Goal: Task Accomplishment & Management: Complete application form

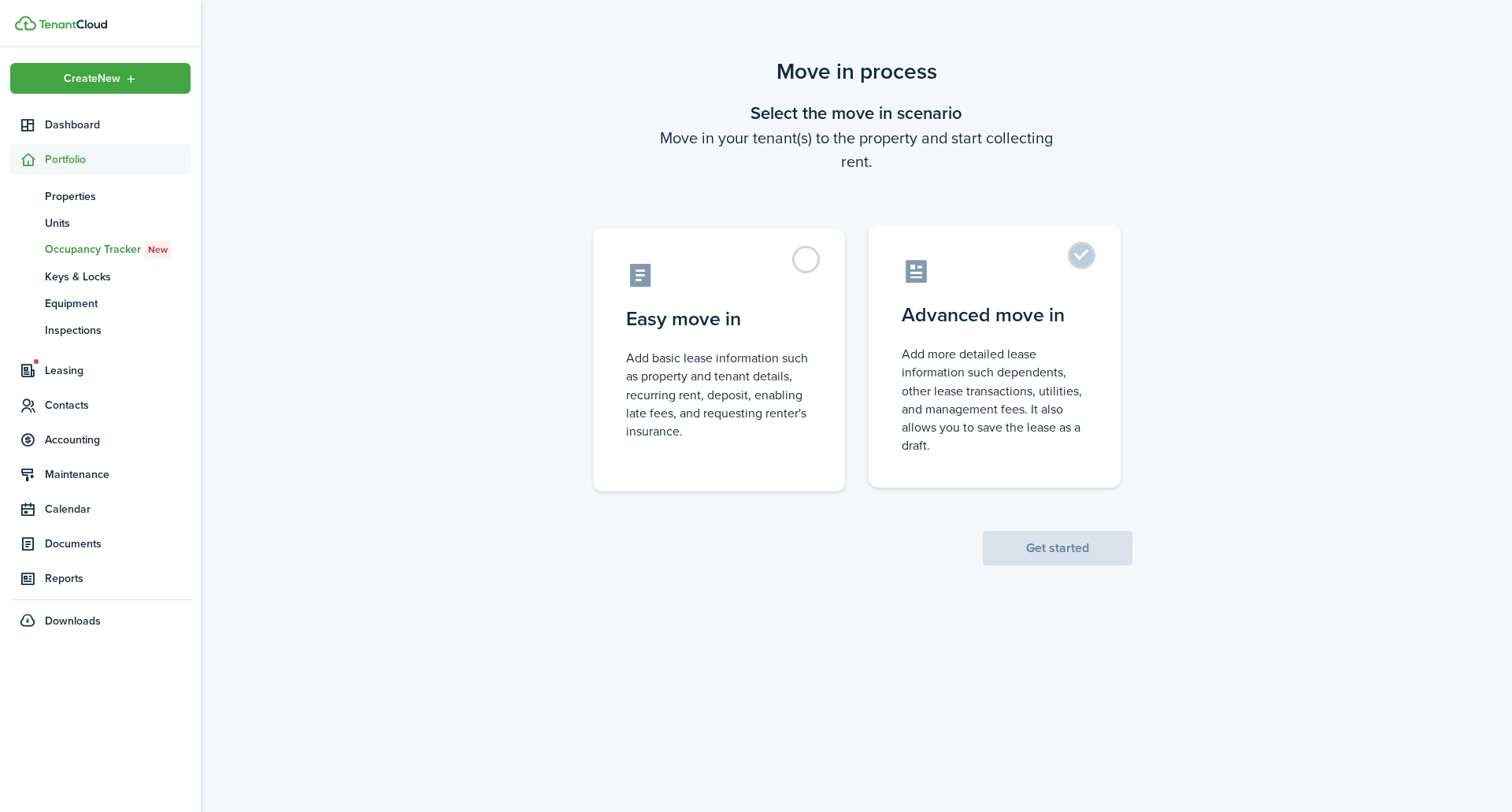
click at [1066, 380] on control-radio-card-description "Add more detailed lease information such dependents, other lease transactions, …" at bounding box center [994, 399] width 186 height 109
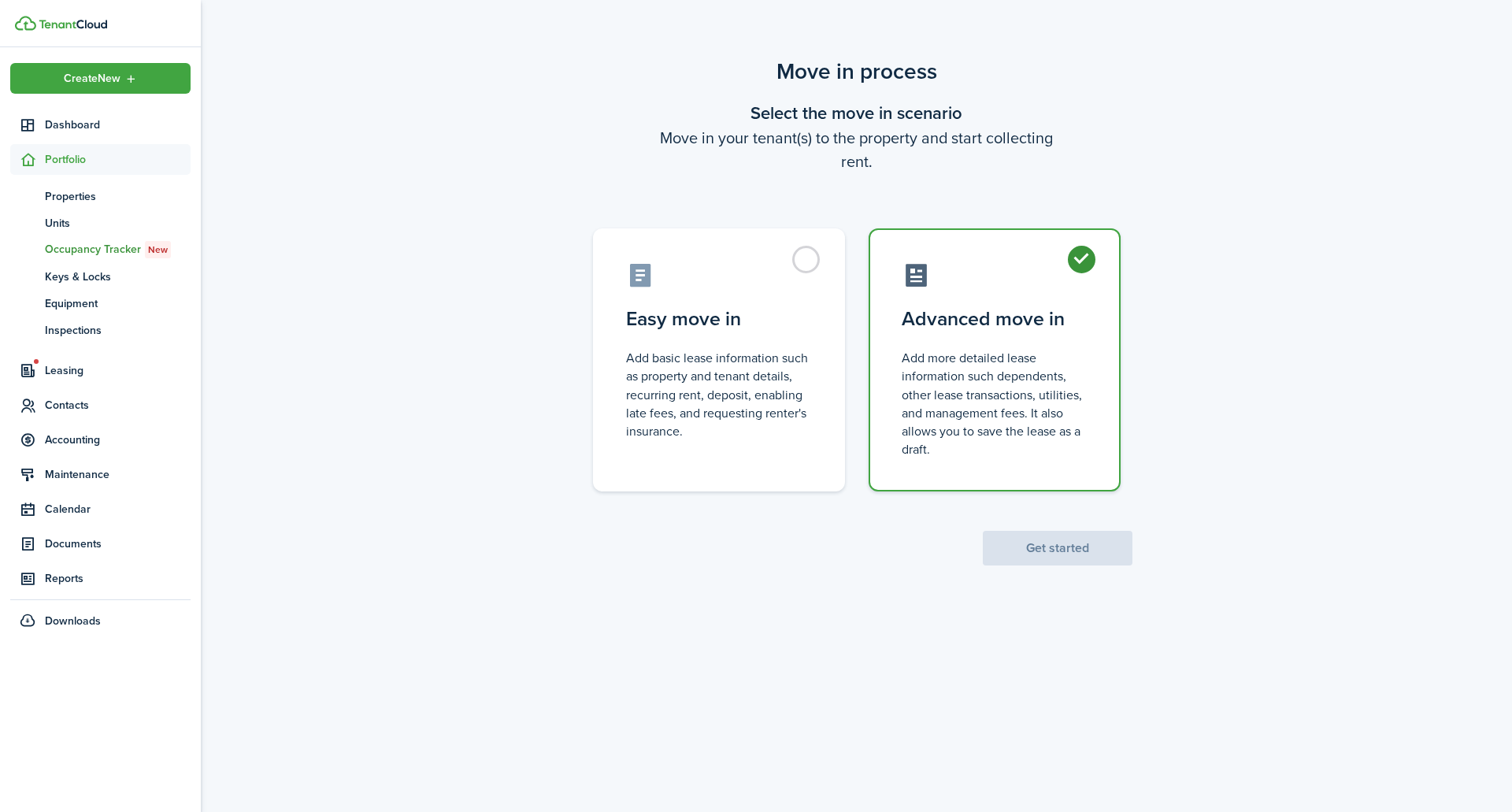
radio input "true"
click at [1064, 550] on button "Get started" at bounding box center [1057, 549] width 149 height 34
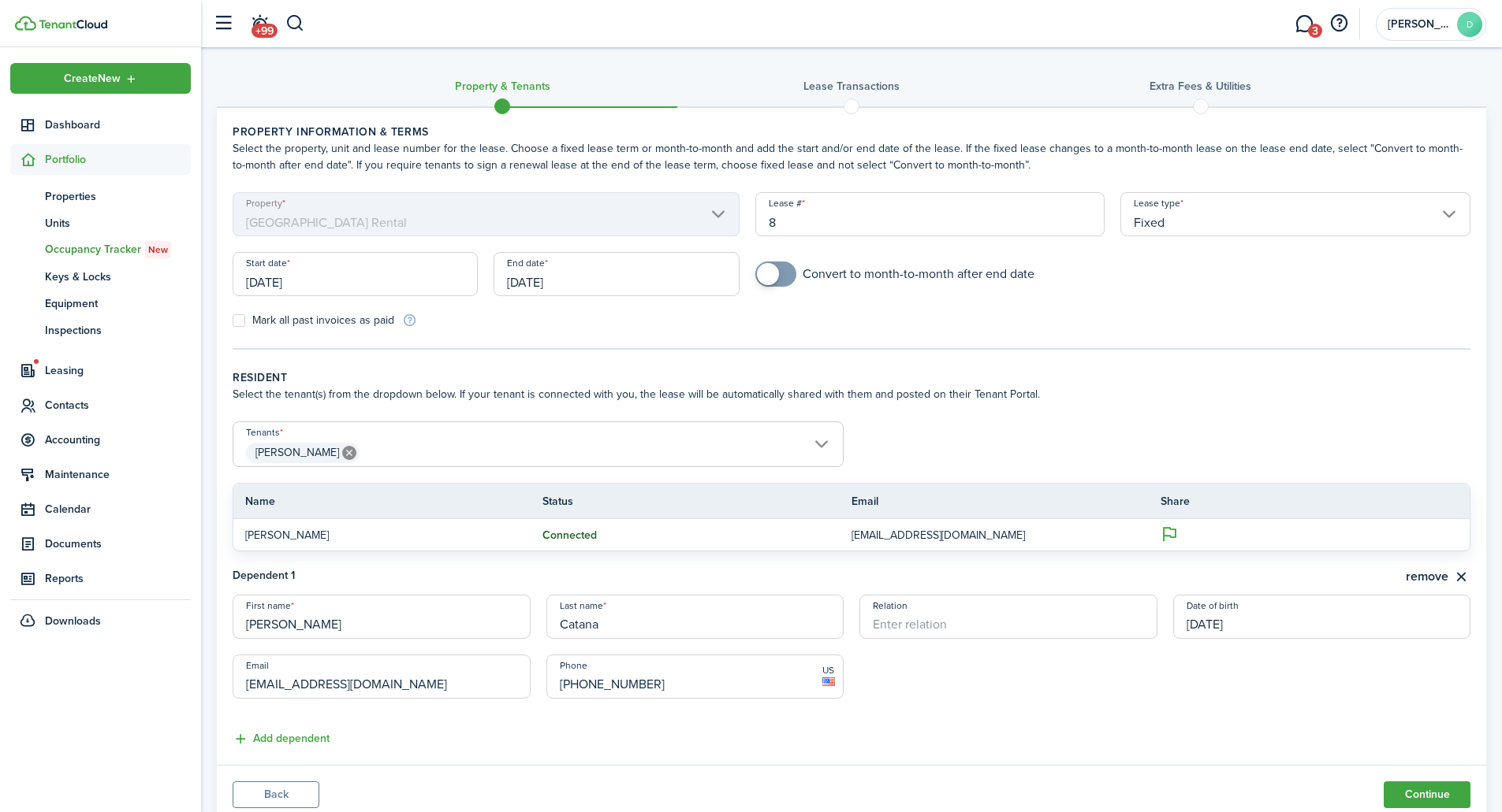
click at [847, 105] on span at bounding box center [851, 106] width 24 height 24
click at [76, 193] on span "Properties" at bounding box center [118, 196] width 146 height 16
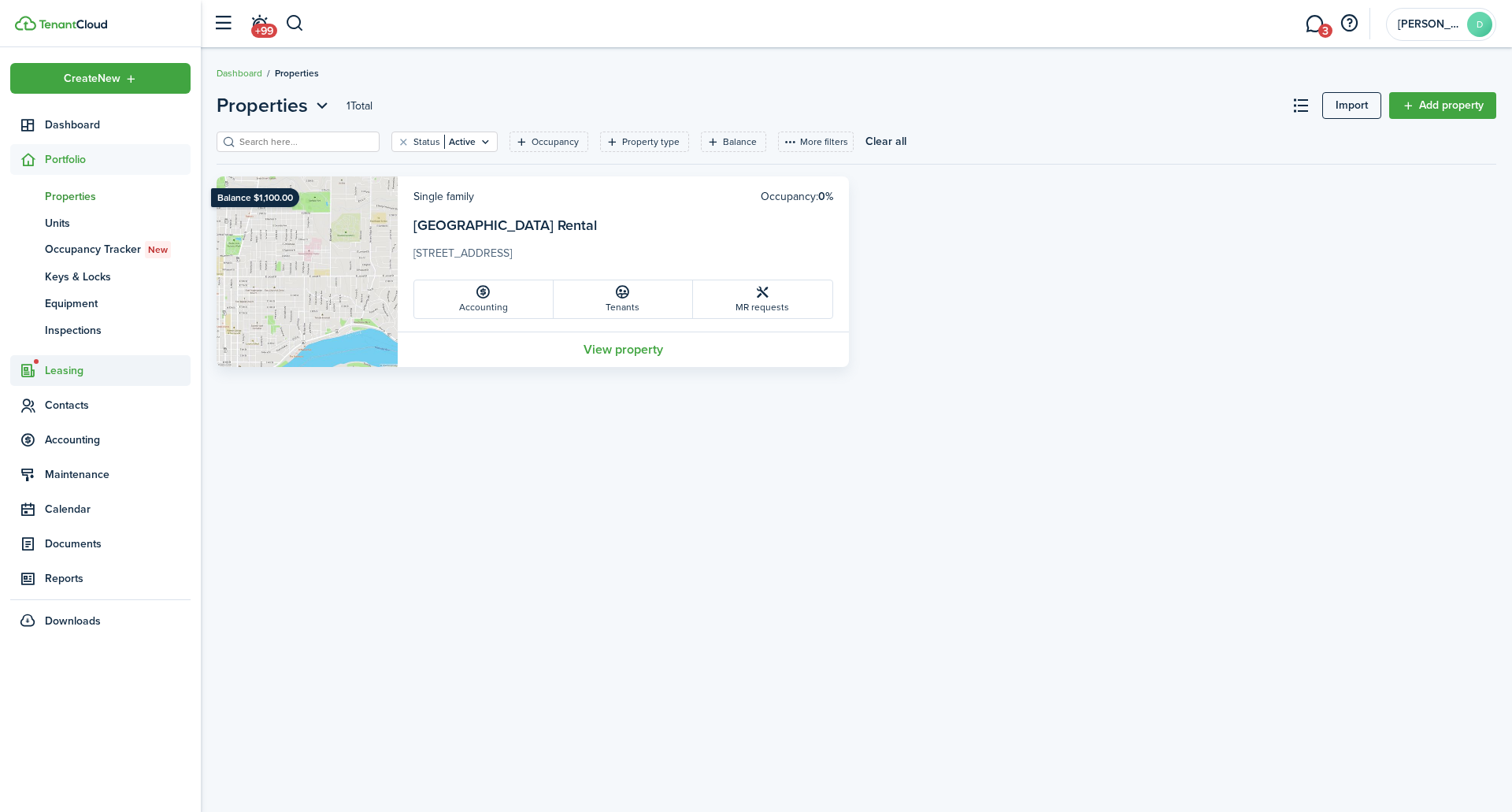
click at [75, 372] on span "Leasing" at bounding box center [118, 371] width 145 height 16
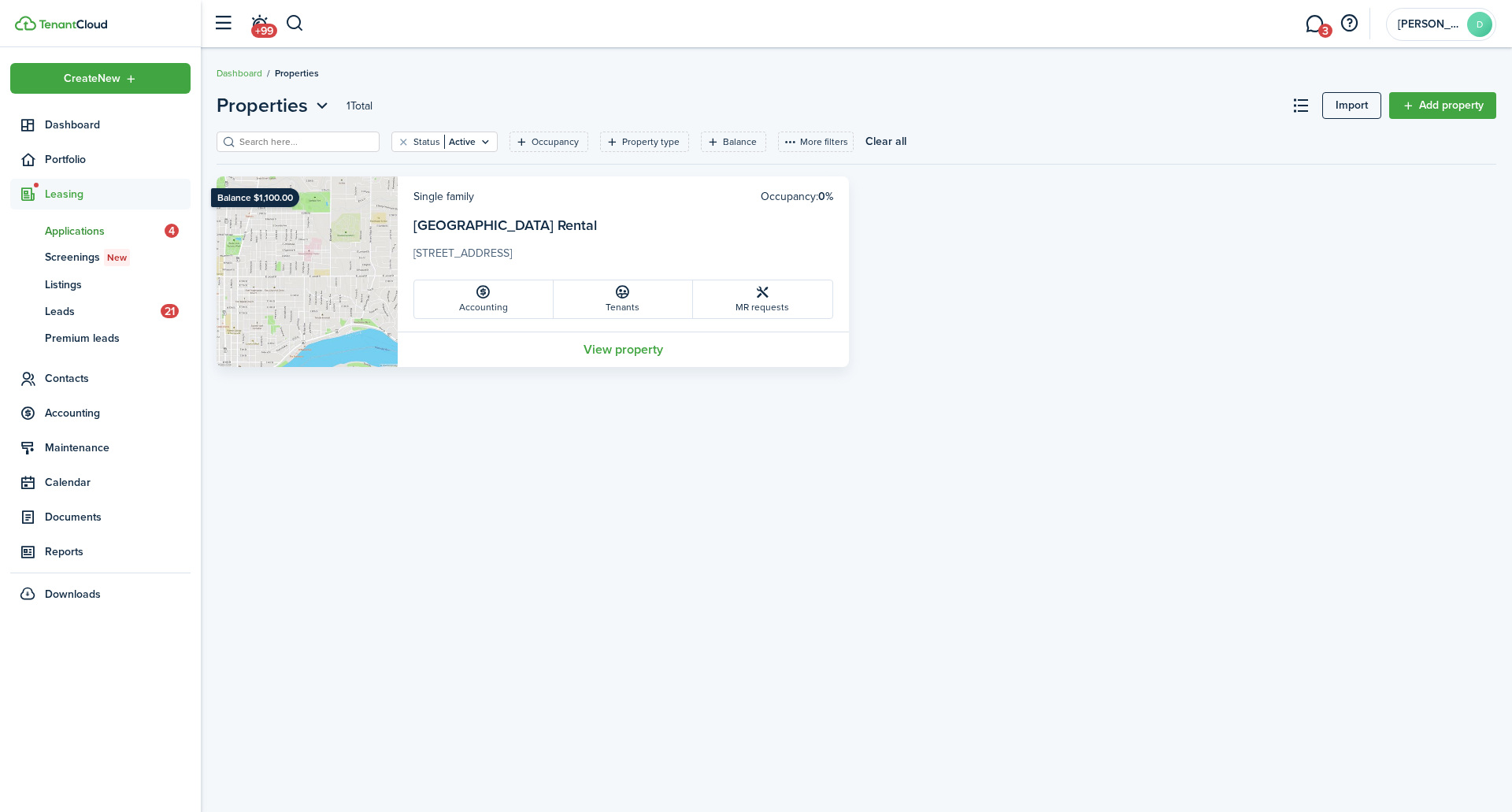
click at [92, 217] on link "ap Applications 4" at bounding box center [100, 231] width 180 height 27
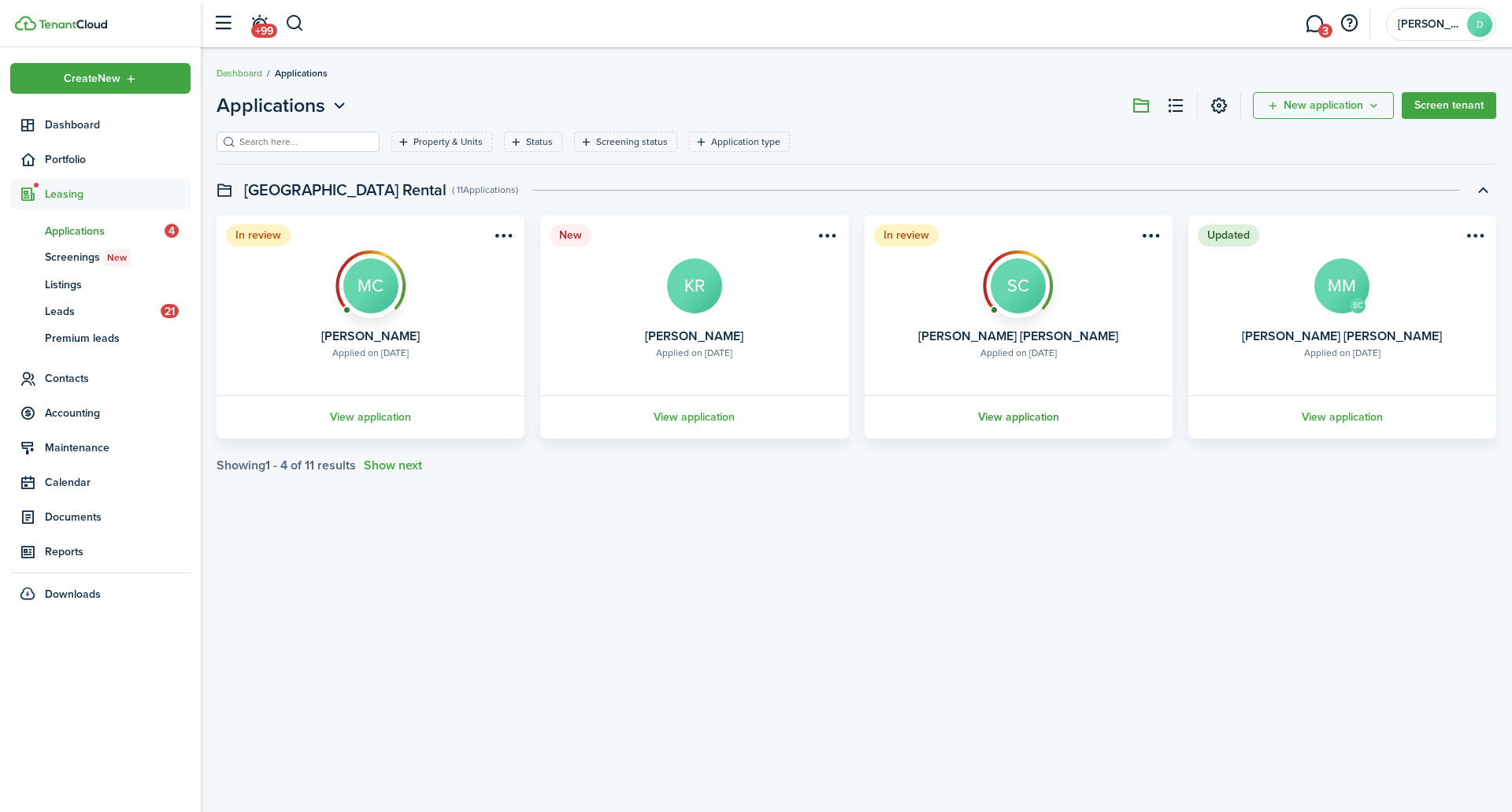
click at [1032, 417] on link "View application" at bounding box center [1018, 417] width 313 height 43
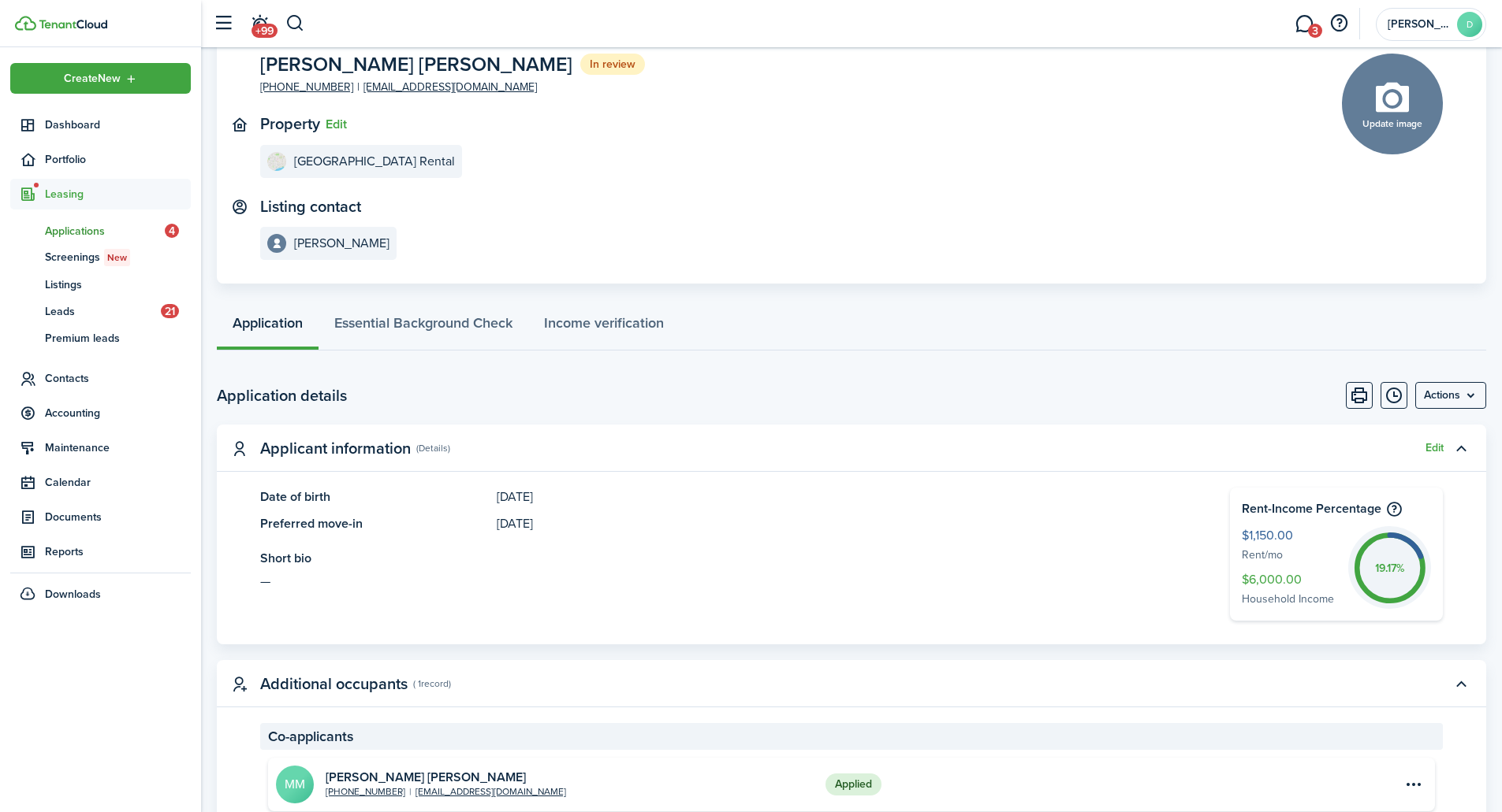
scroll to position [394, 0]
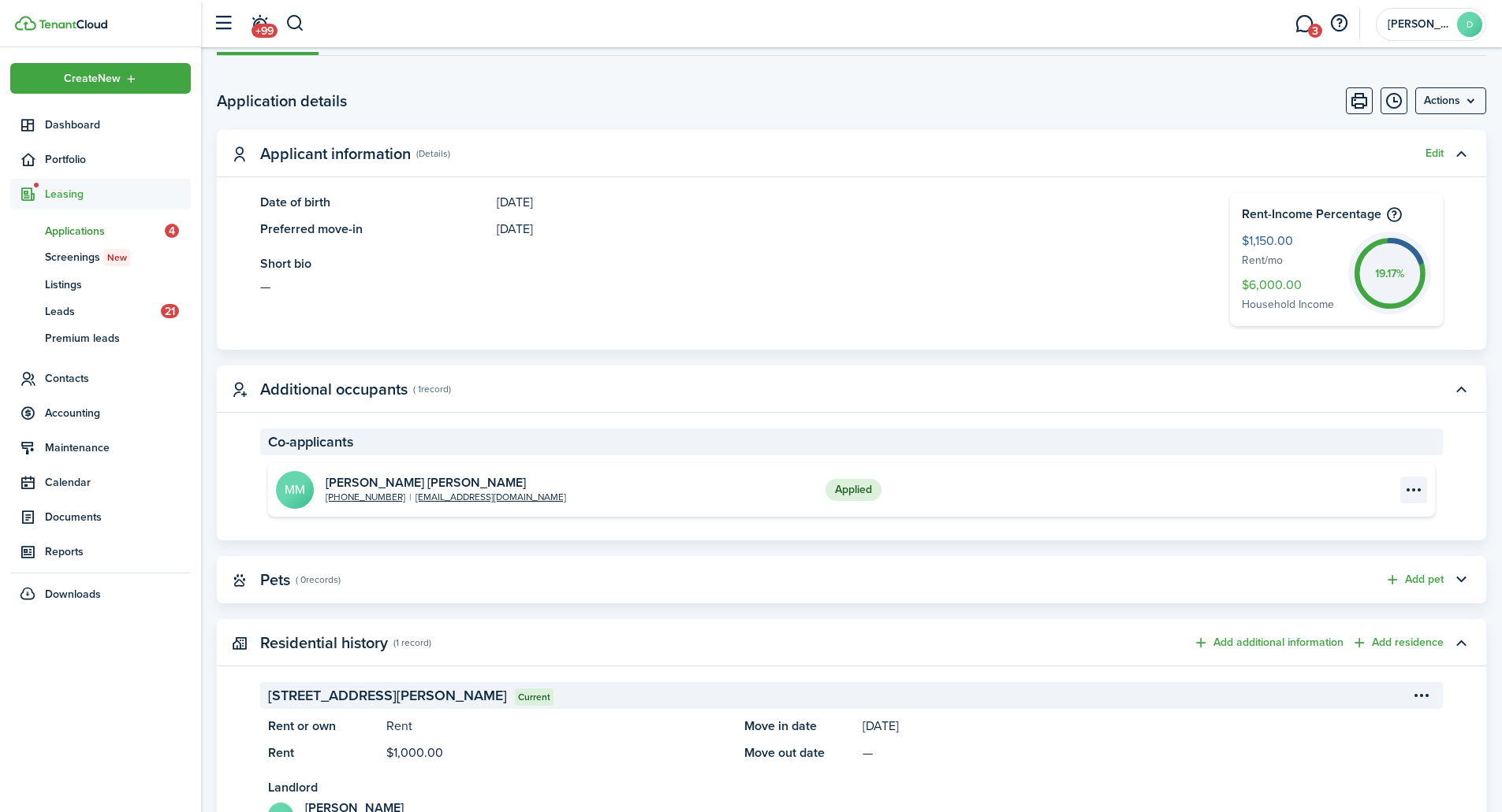
click at [1418, 490] on menu-btn-icon "Open menu" at bounding box center [1414, 490] width 27 height 27
click at [1374, 513] on link "View" at bounding box center [1357, 525] width 138 height 27
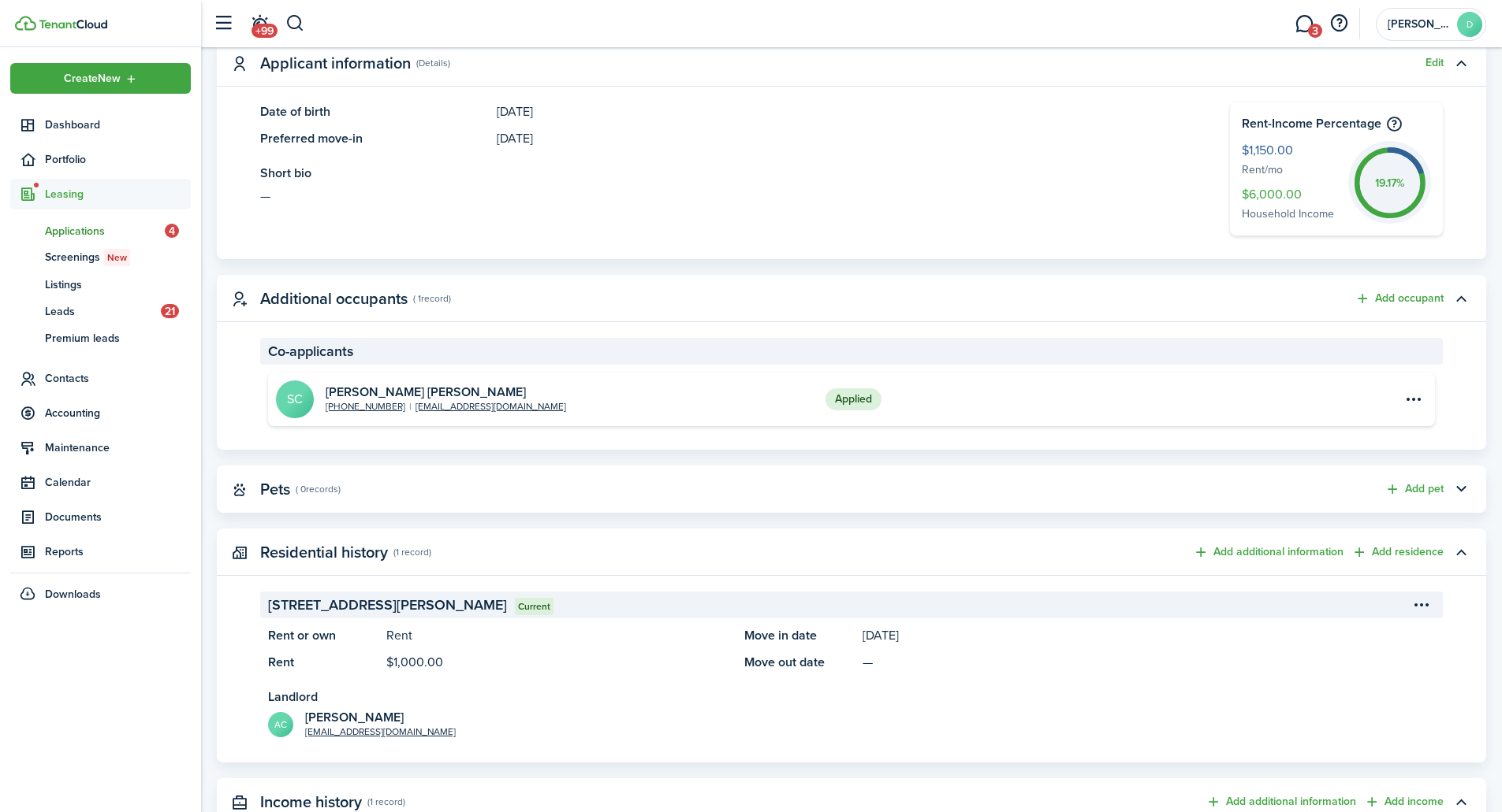
scroll to position [395, 0]
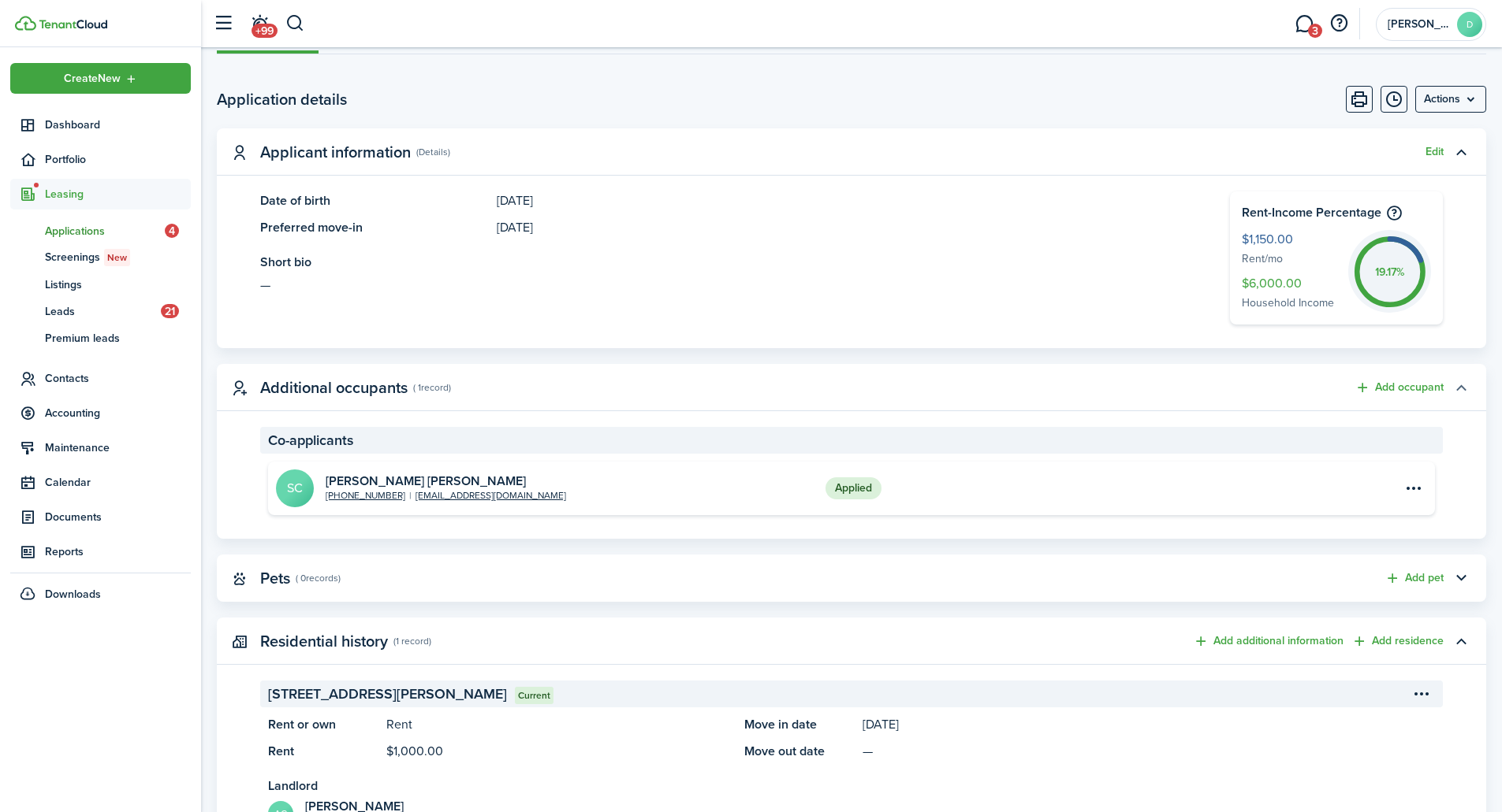
click at [1456, 384] on button "button" at bounding box center [1461, 388] width 27 height 27
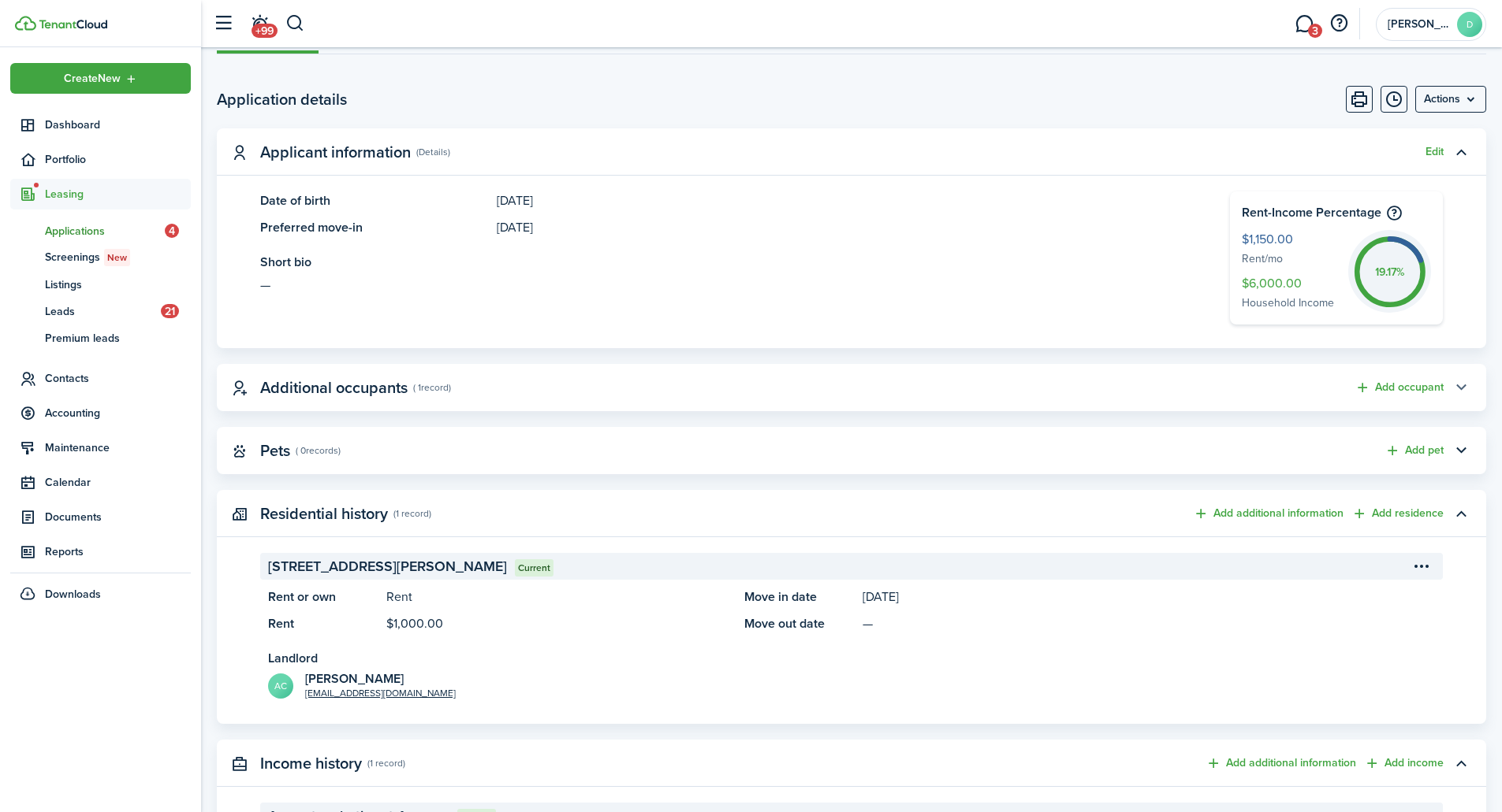
click at [1456, 384] on button "button" at bounding box center [1461, 388] width 27 height 27
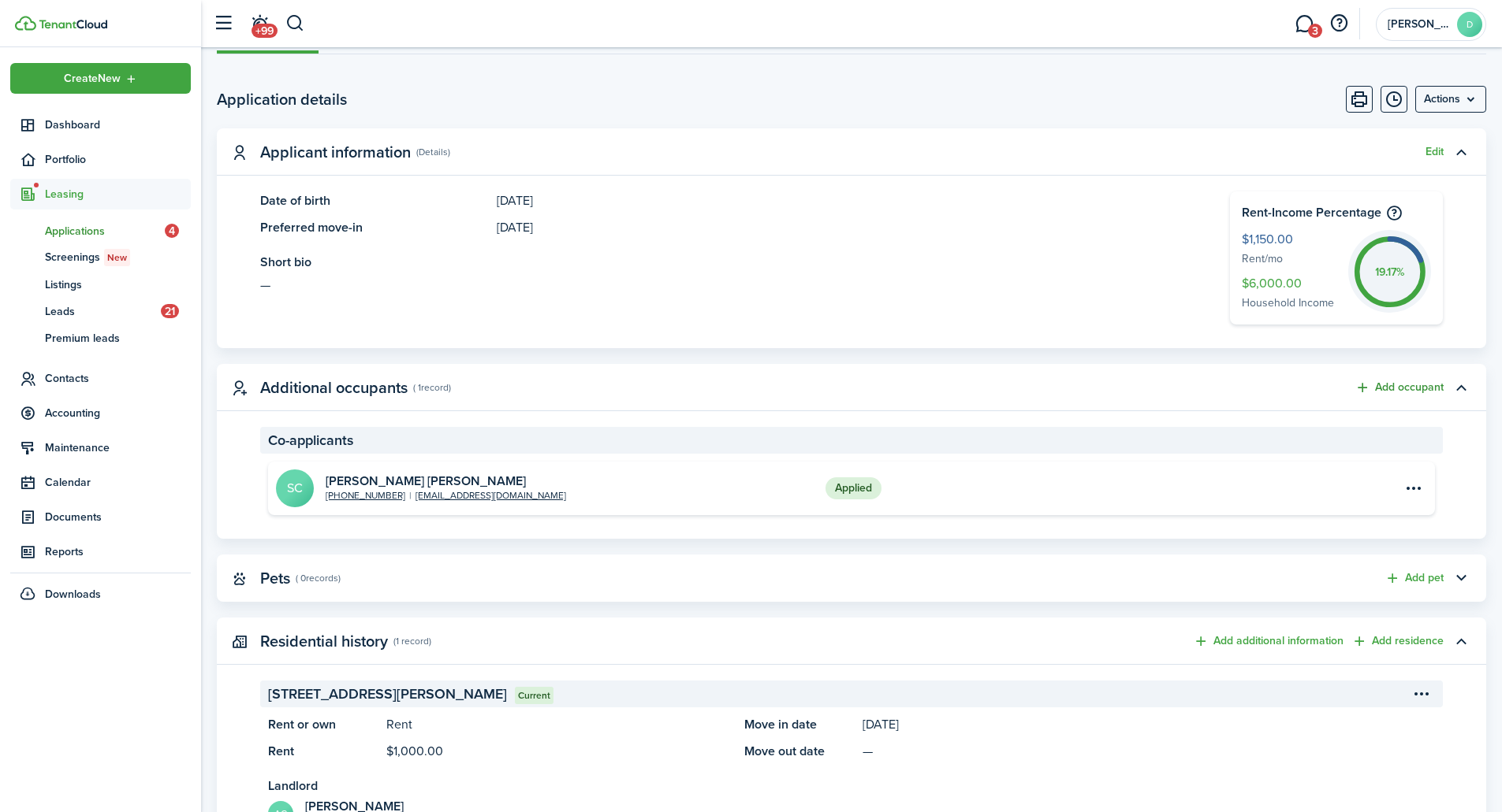
click at [1436, 391] on button "Add occupant" at bounding box center [1399, 388] width 89 height 18
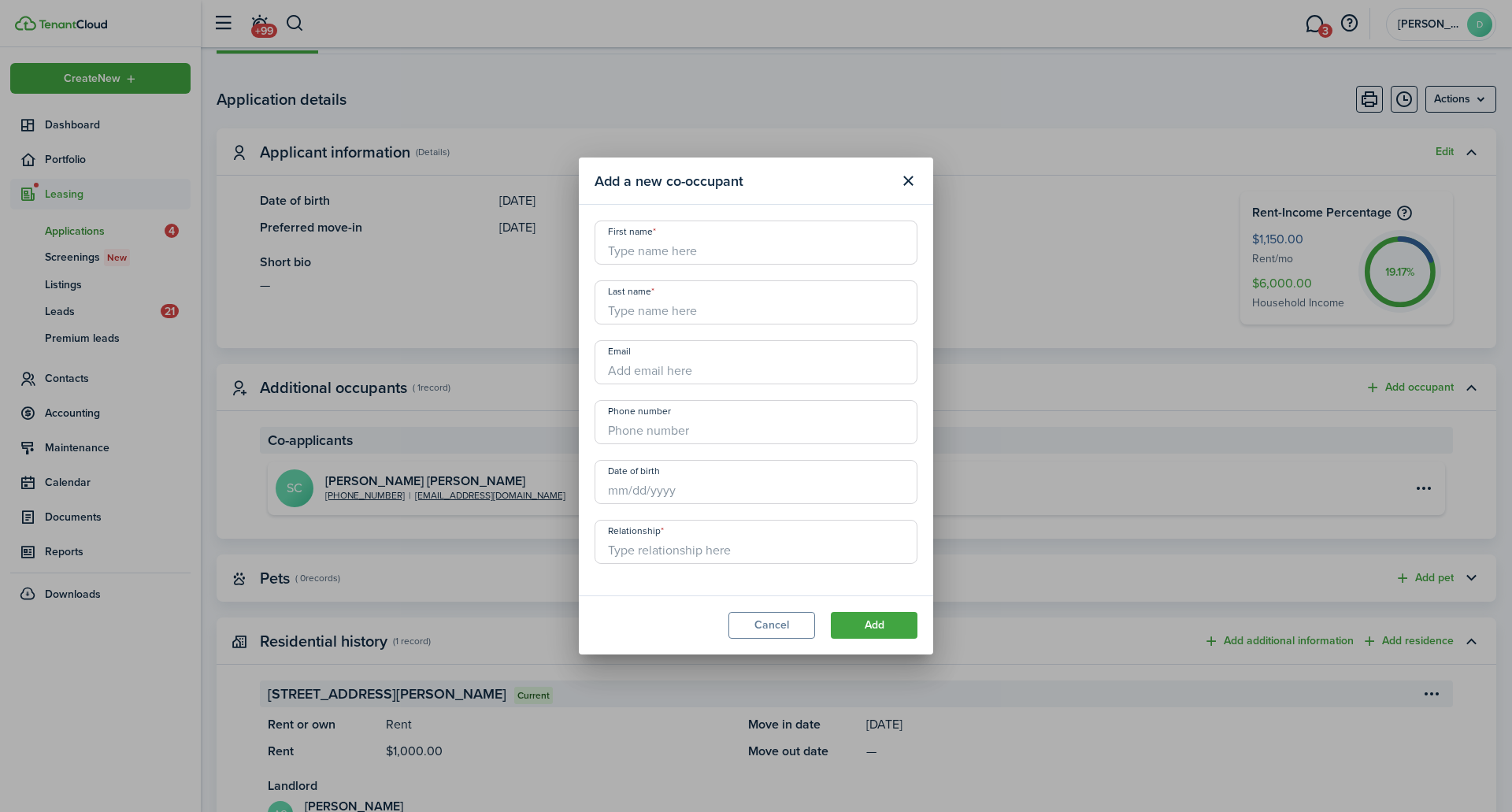
click at [678, 552] on input "Relationship" at bounding box center [755, 542] width 322 height 44
type input "d"
click at [678, 552] on input "d" at bounding box center [755, 542] width 322 height 44
drag, startPoint x: 589, startPoint y: 553, endPoint x: 527, endPoint y: 544, distance: 62.6
click at [527, 544] on div "Add a new co-occupant First name Last name Email Phone number Date of birth Rel…" at bounding box center [756, 406] width 1512 height 812
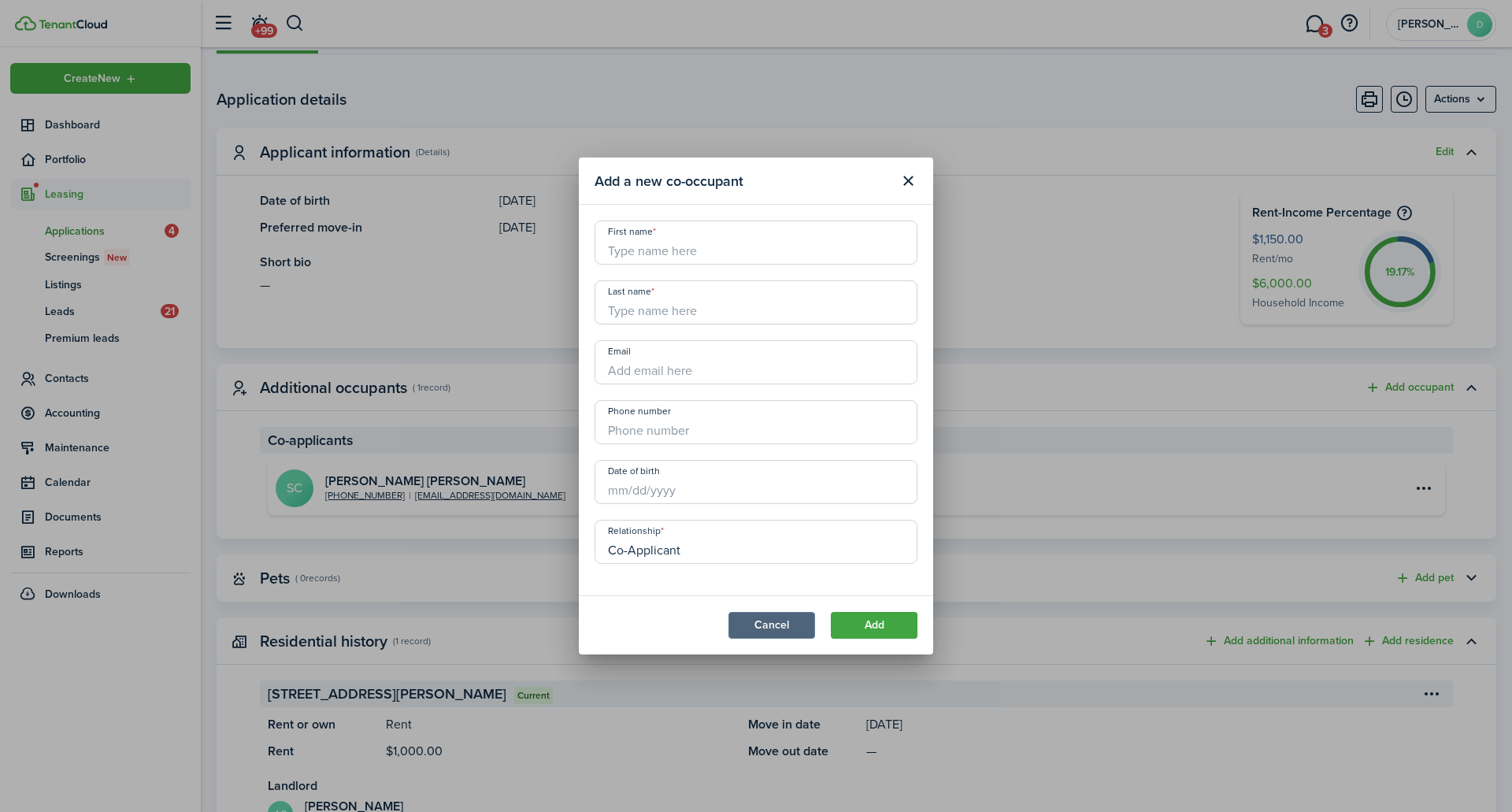
type input "Co-Applicant"
click at [776, 629] on button "Cancel" at bounding box center [771, 625] width 87 height 27
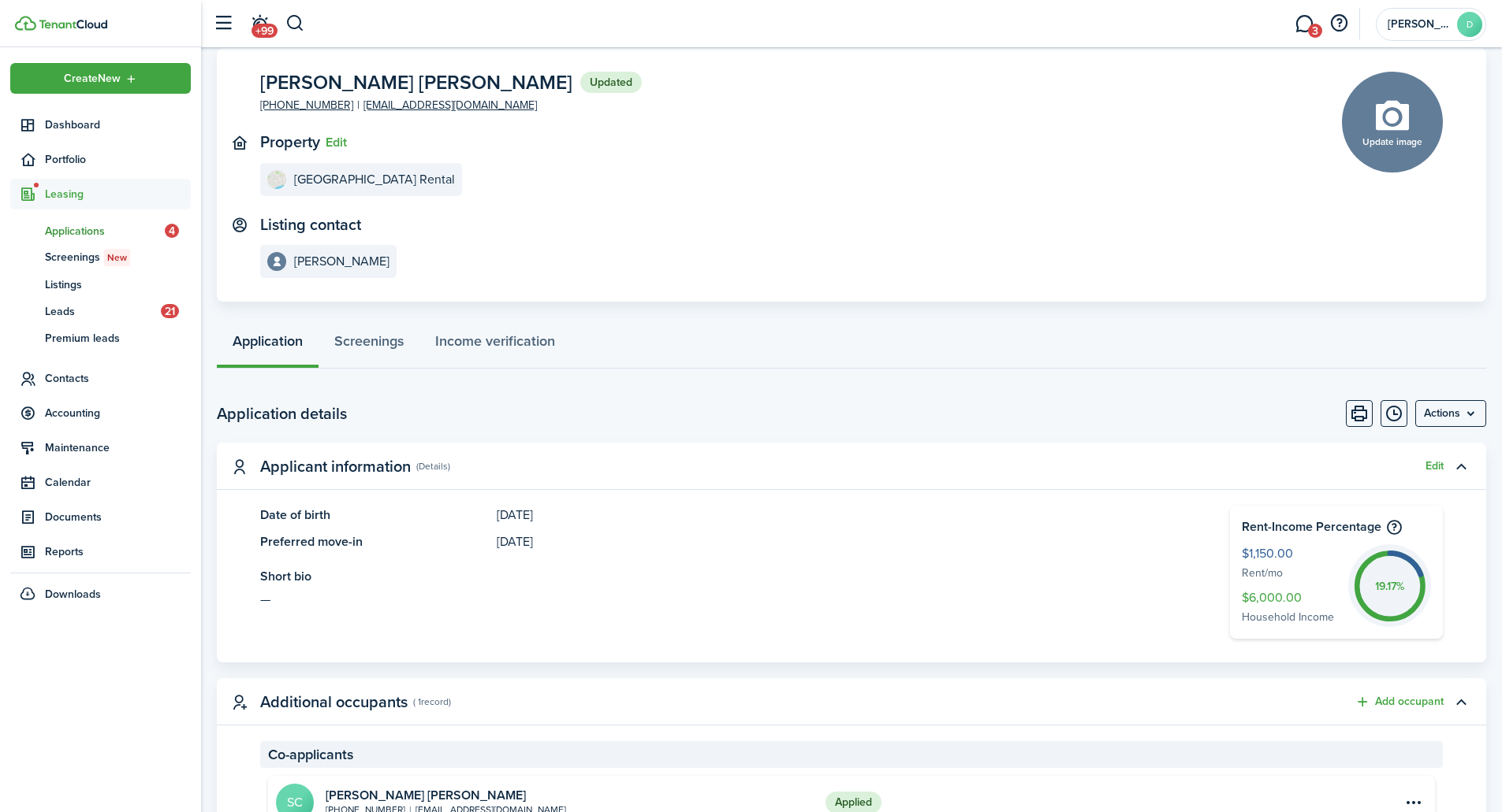
scroll to position [80, 0]
click at [1463, 415] on menu-btn "Actions" at bounding box center [1450, 415] width 71 height 27
click at [1240, 475] on panel-main-header "Applicant information (Details) Edit" at bounding box center [851, 466] width 1269 height 47
click at [1460, 462] on button "button" at bounding box center [1461, 467] width 27 height 27
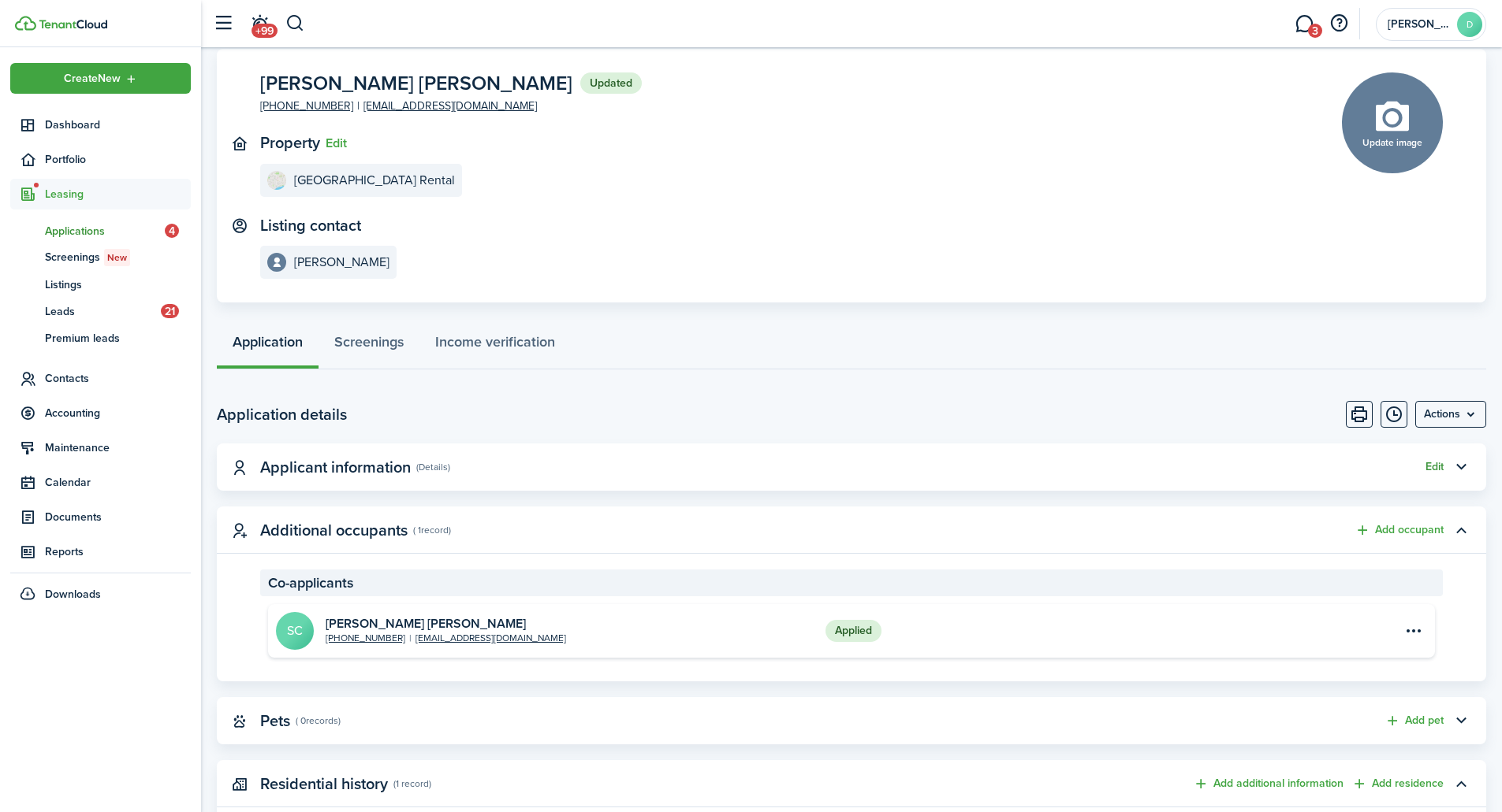
click at [1438, 467] on button "Edit" at bounding box center [1434, 466] width 18 height 12
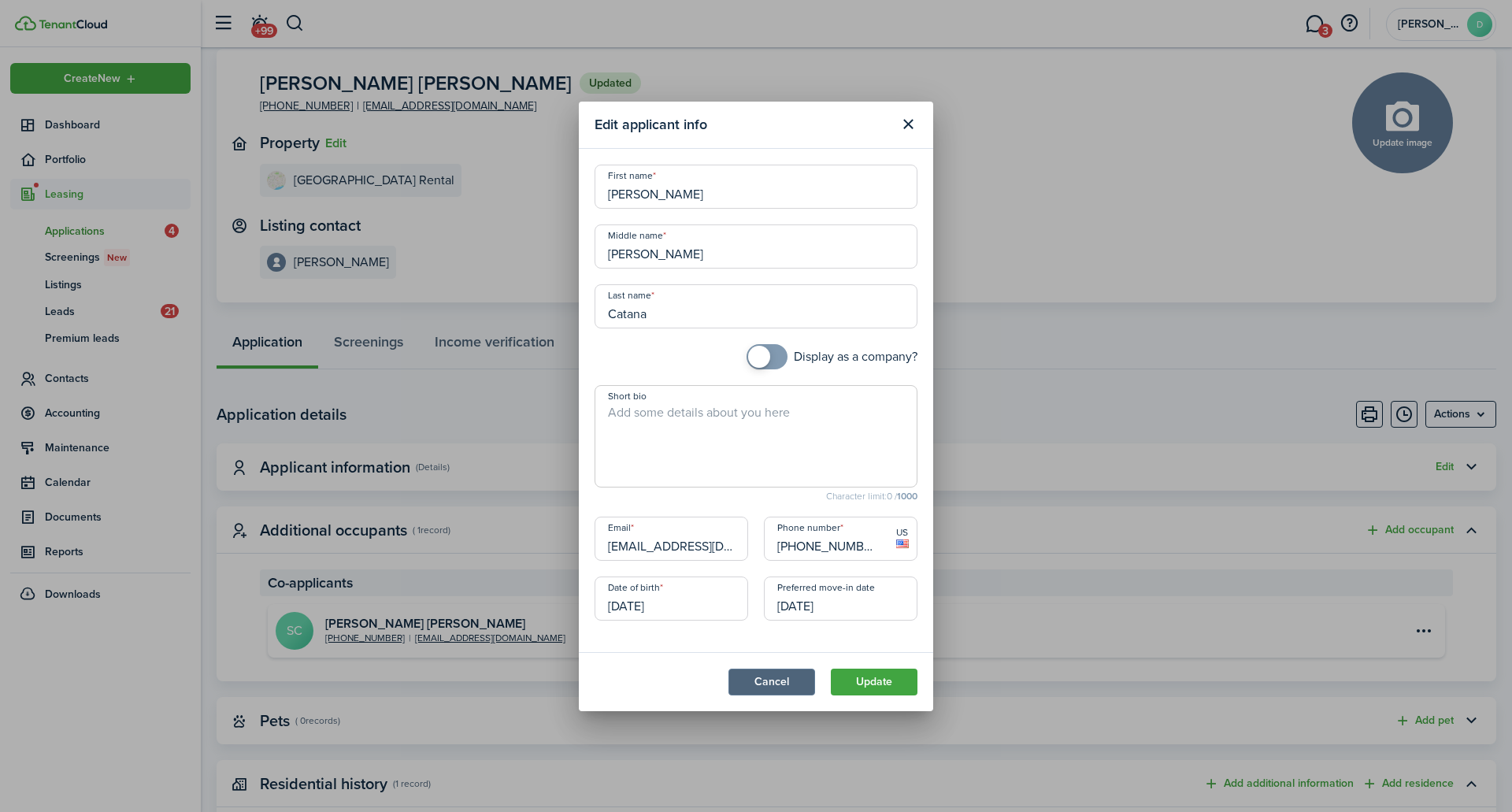
click at [794, 691] on button "Cancel" at bounding box center [771, 683] width 87 height 27
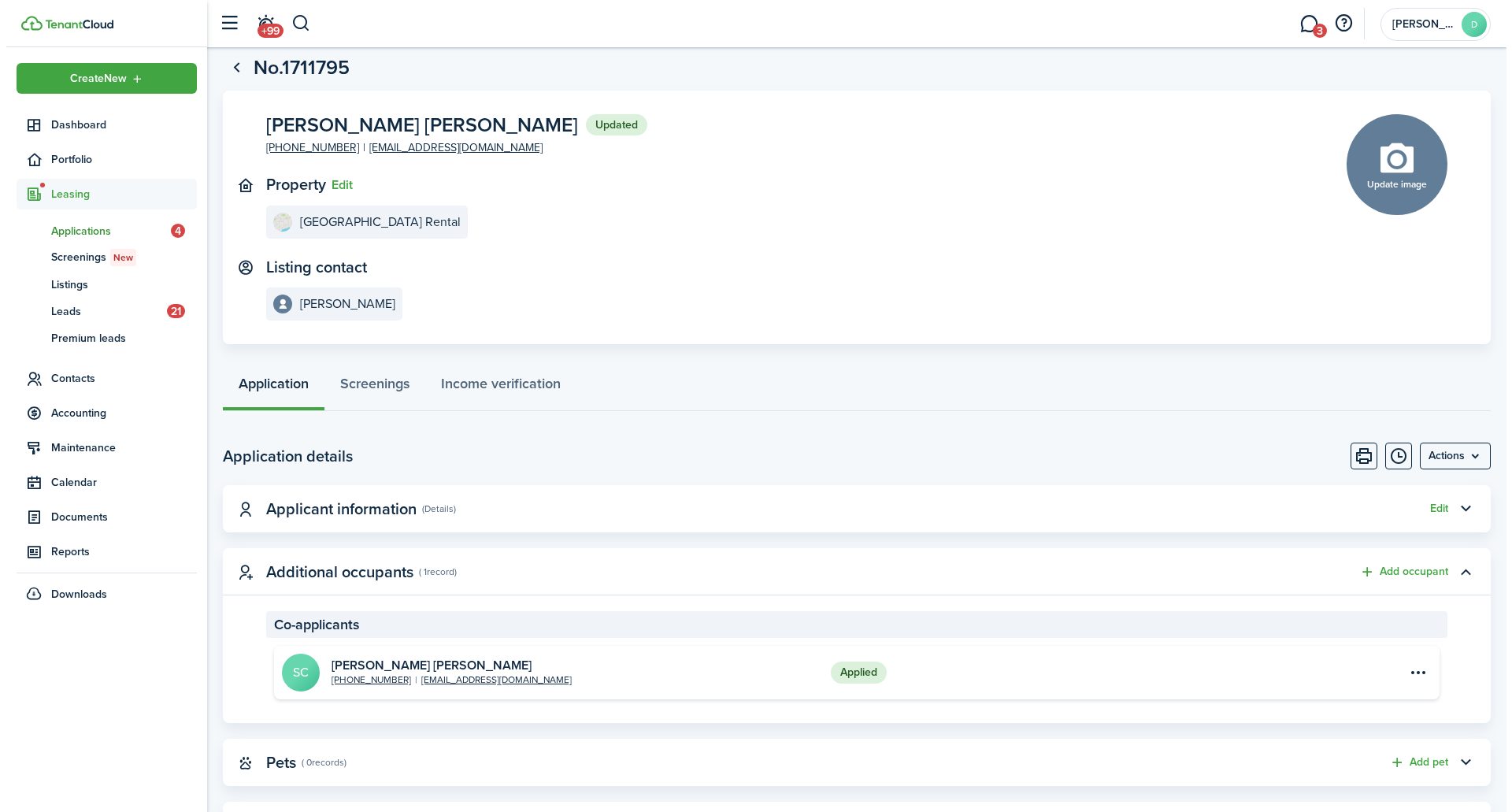
scroll to position [0, 0]
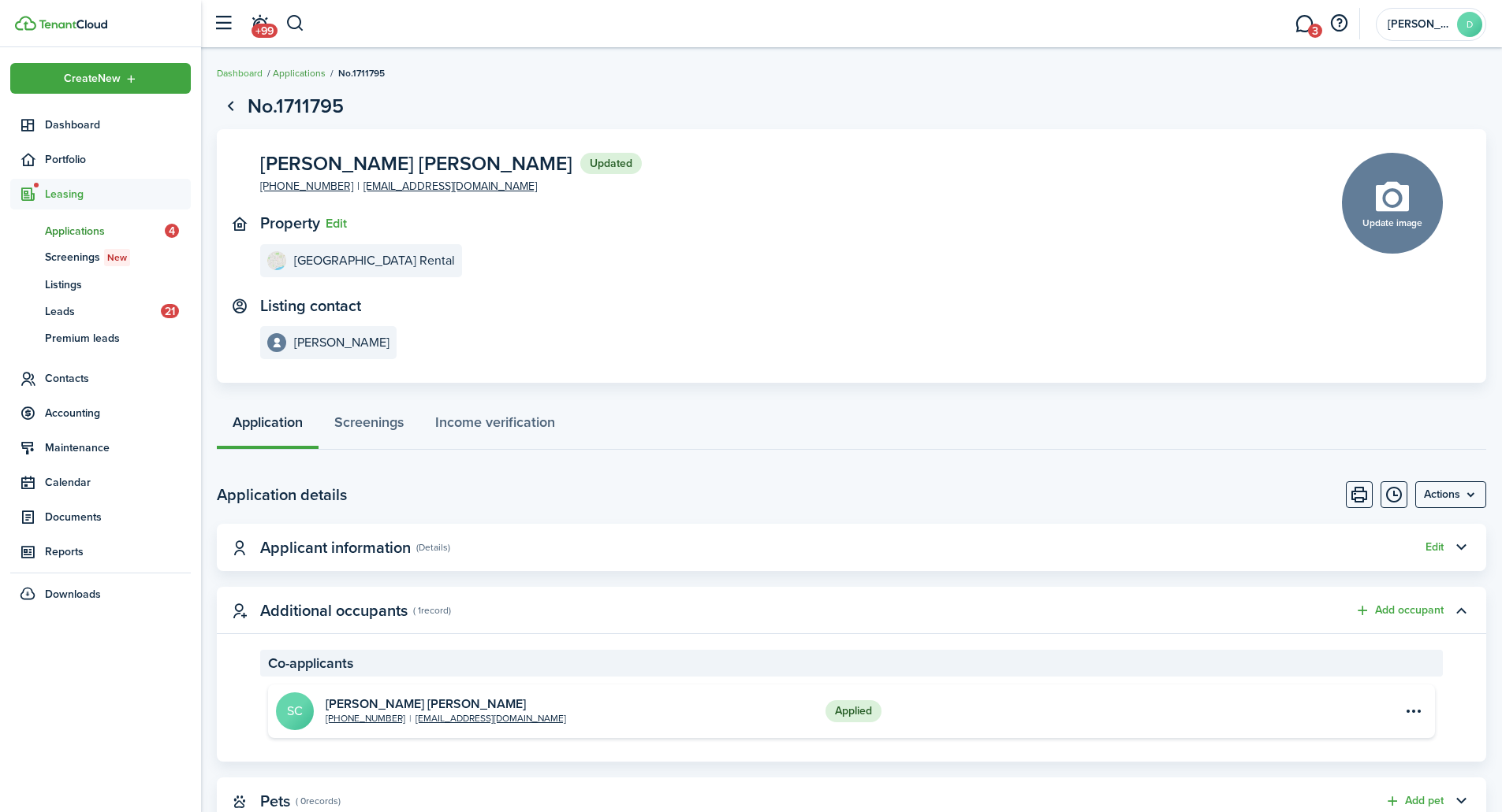
click at [310, 69] on link "Applications" at bounding box center [299, 73] width 53 height 14
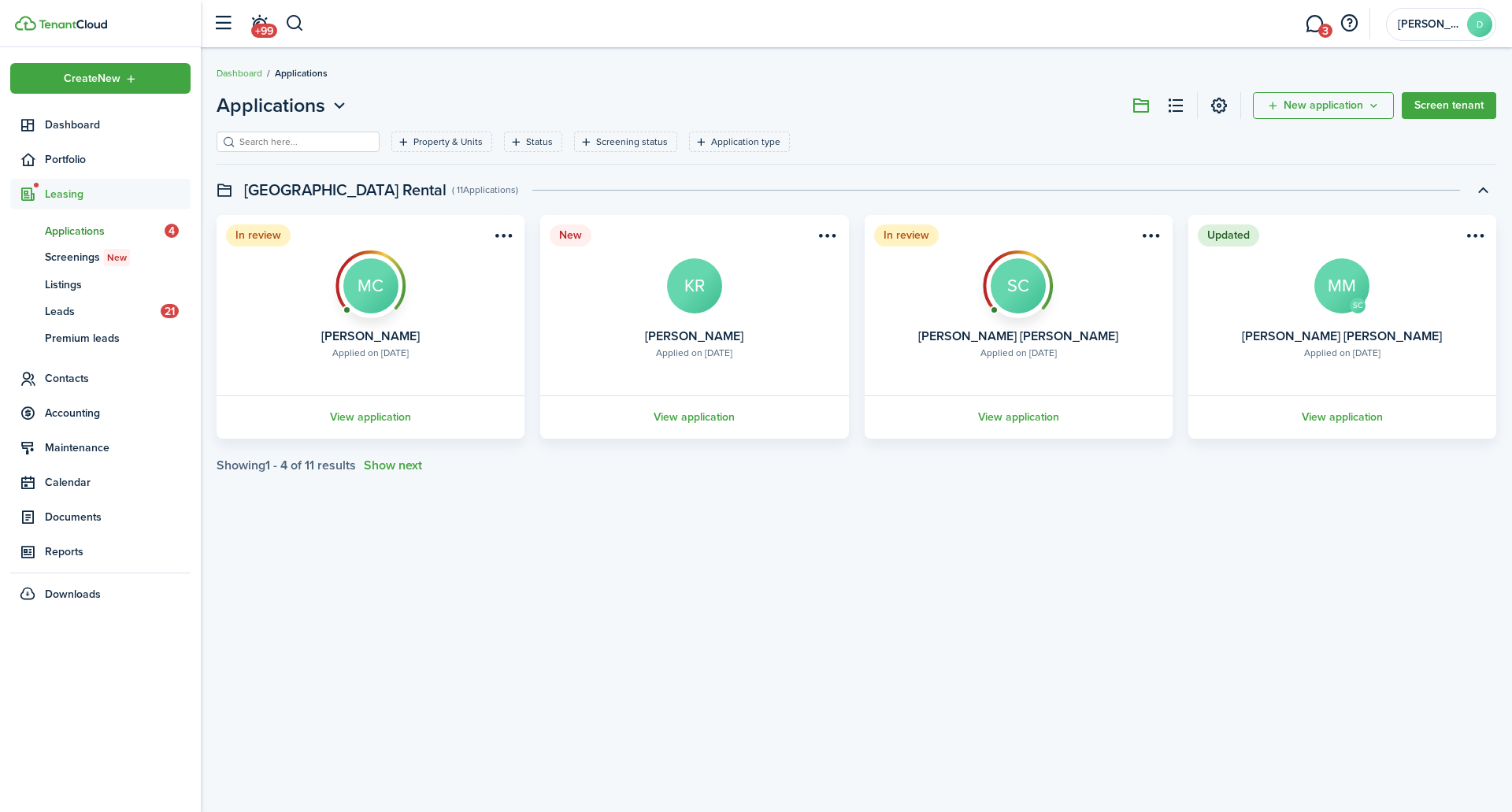
click at [740, 610] on div "Applications New application Screen tenant Property & Units Status Screening st…" at bounding box center [856, 430] width 1311 height 693
click at [149, 230] on span "Applications" at bounding box center [104, 231] width 120 height 16
click at [750, 721] on div "Applications New application Screen tenant Property & Units Status Screening st…" at bounding box center [856, 430] width 1311 height 693
click at [923, 86] on div "Applications New application Screen tenant Property & Units Status Screening st…" at bounding box center [856, 282] width 1311 height 397
